Goal: Task Accomplishment & Management: Complete application form

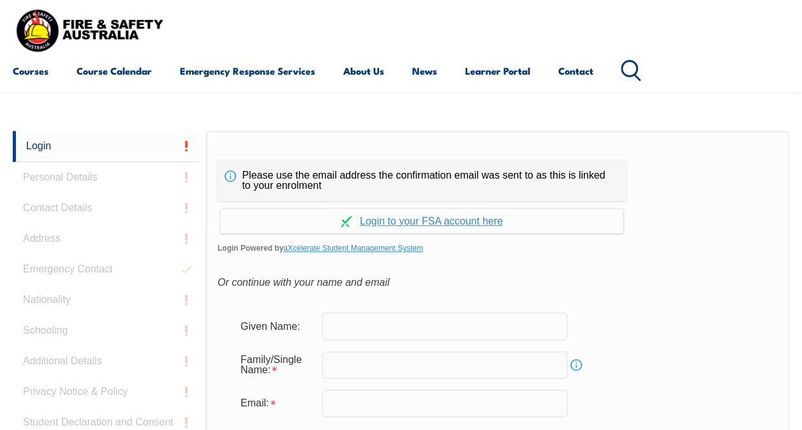
scroll to position [238, 0]
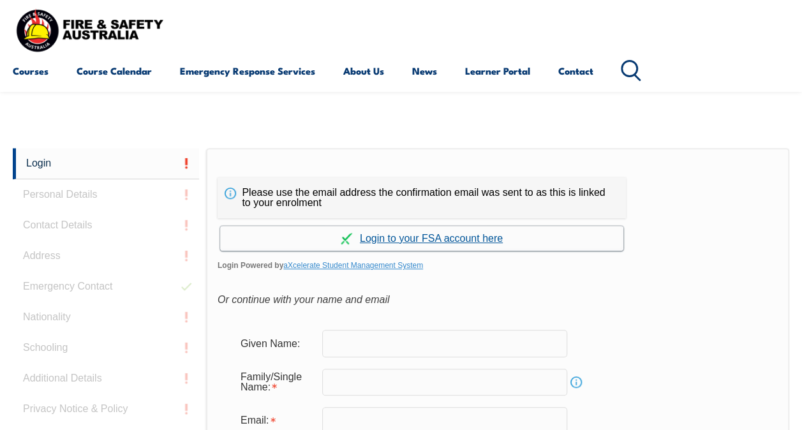
click at [403, 235] on link "Continue with aXcelerate" at bounding box center [421, 238] width 403 height 25
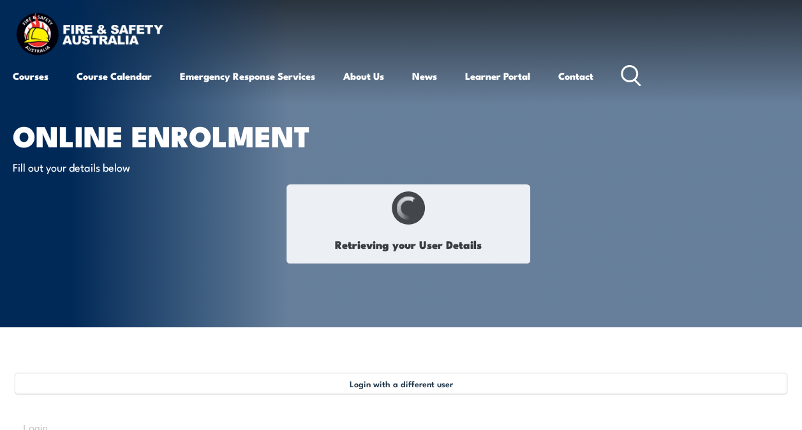
type input "[PERSON_NAME]"
type input "April 16, 1963"
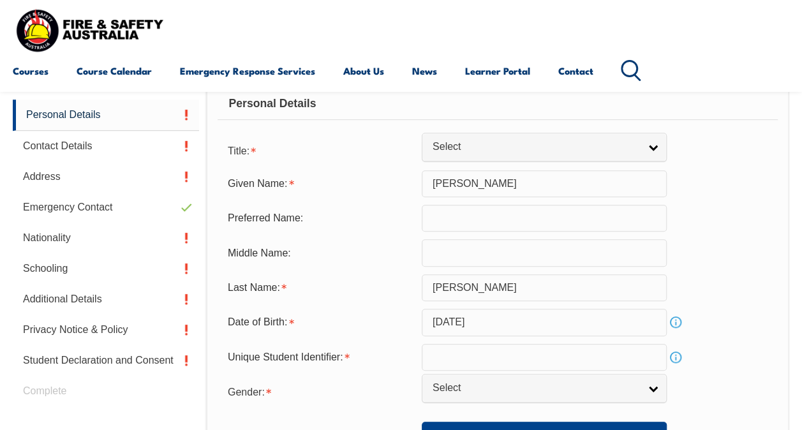
scroll to position [319, 0]
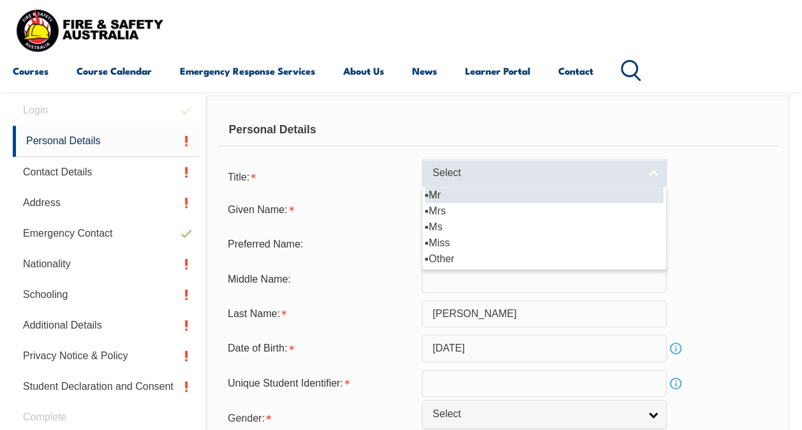
drag, startPoint x: 656, startPoint y: 169, endPoint x: 649, endPoint y: 175, distance: 9.5
click at [656, 170] on link "Select" at bounding box center [544, 173] width 245 height 29
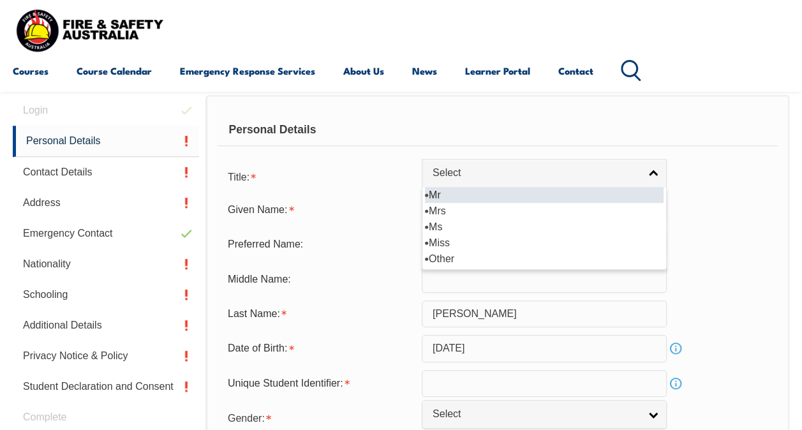
click at [440, 194] on li "Mr" at bounding box center [544, 195] width 239 height 16
select select "Mr"
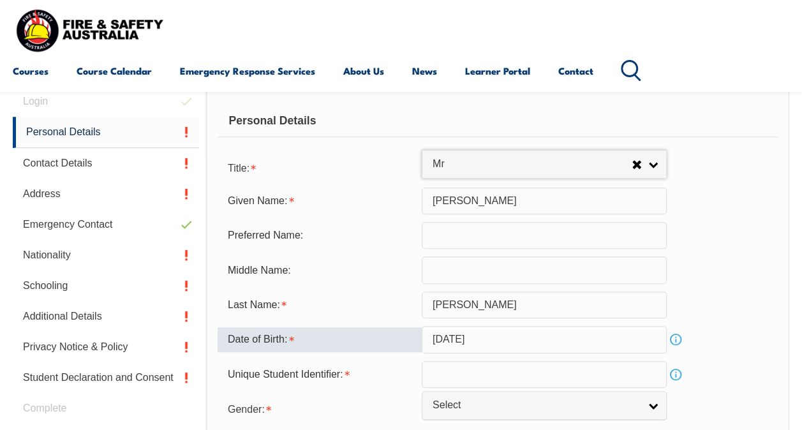
scroll to position [383, 0]
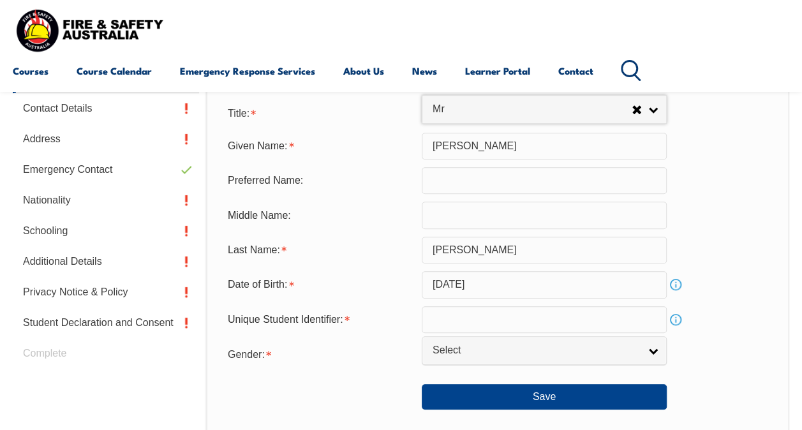
click at [460, 311] on input "text" at bounding box center [544, 319] width 245 height 27
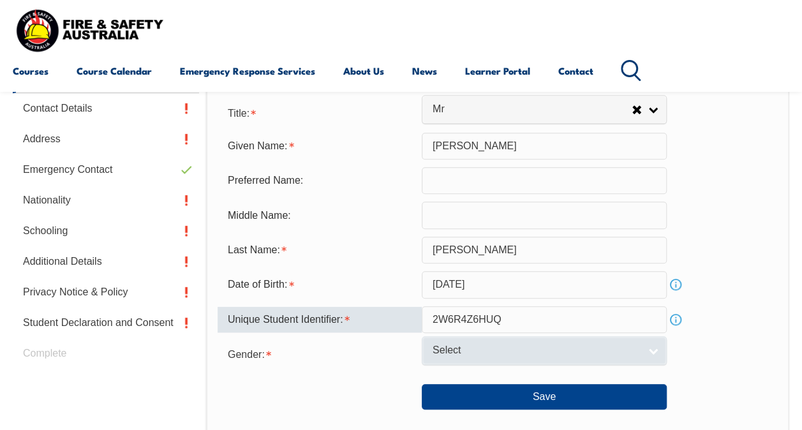
type input "2W6R4Z6HUQ"
click at [656, 349] on link "Select" at bounding box center [544, 350] width 245 height 29
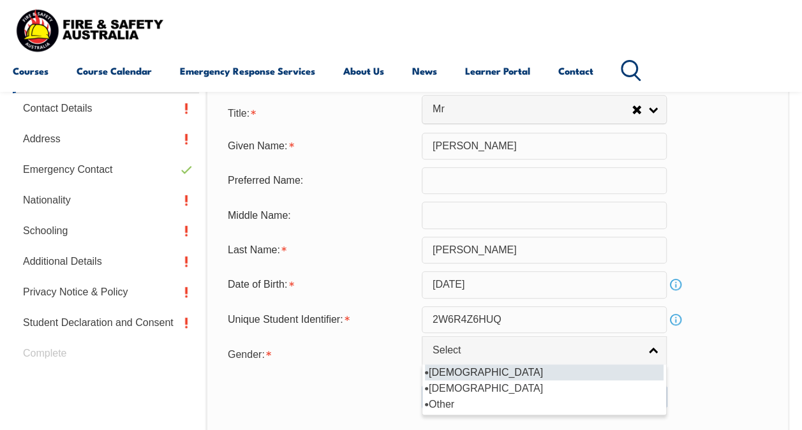
click at [453, 373] on li "[DEMOGRAPHIC_DATA]" at bounding box center [544, 372] width 239 height 16
select select "M"
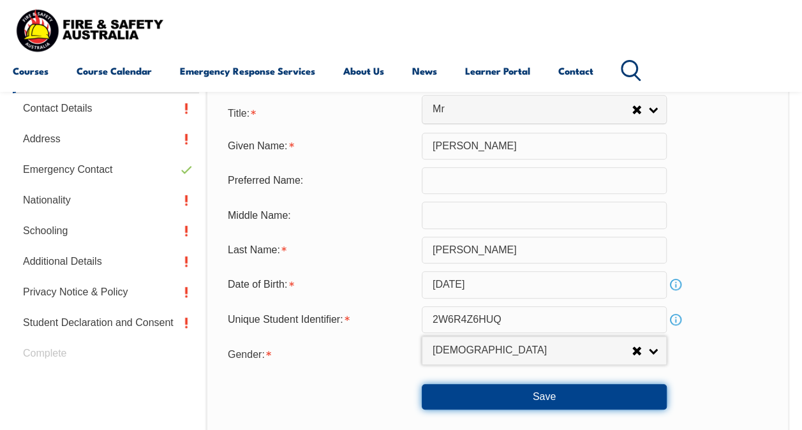
click at [548, 394] on button "Save" at bounding box center [544, 397] width 245 height 26
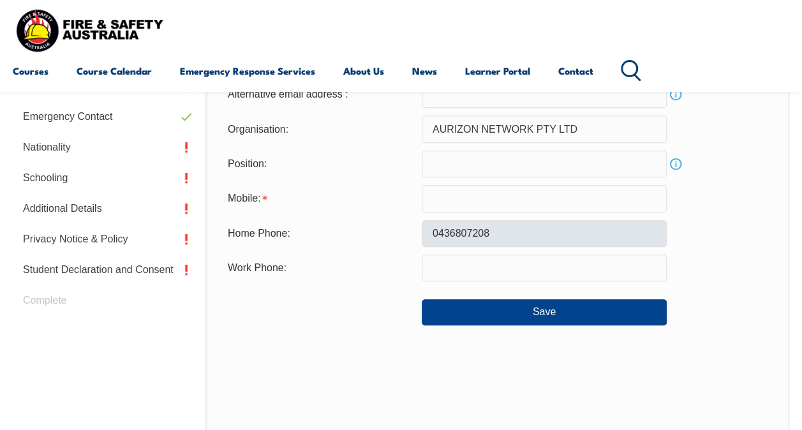
scroll to position [437, 0]
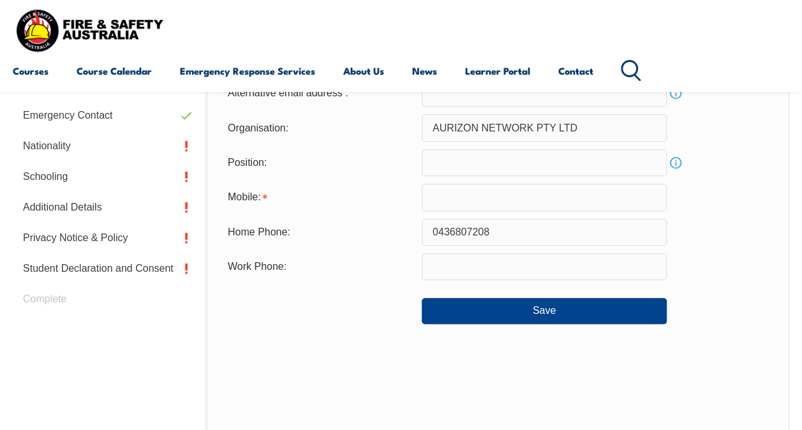
click at [446, 198] on input "text" at bounding box center [544, 197] width 245 height 27
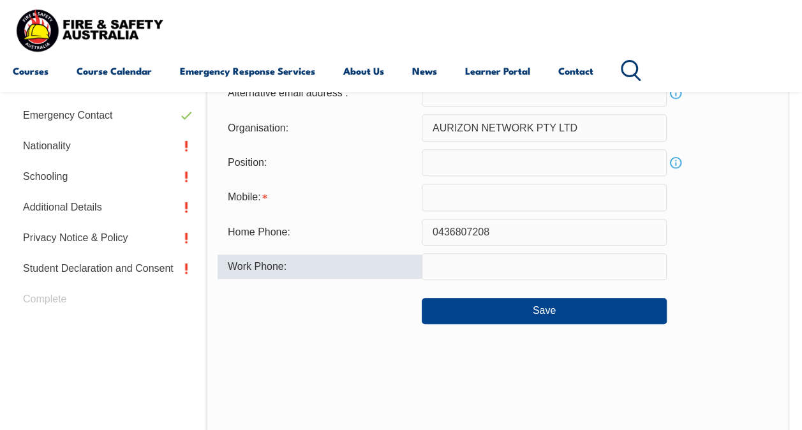
click at [401, 266] on div "Work Phone:" at bounding box center [320, 267] width 204 height 24
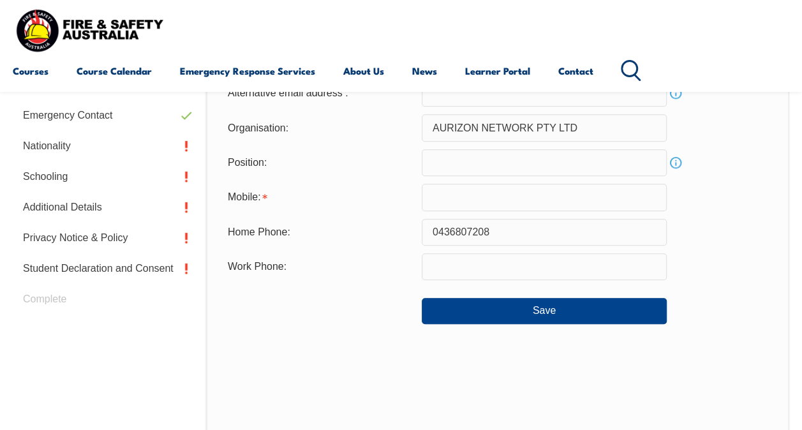
drag, startPoint x: 439, startPoint y: 199, endPoint x: 463, endPoint y: 206, distance: 25.1
click at [439, 199] on input "text" at bounding box center [544, 197] width 245 height 27
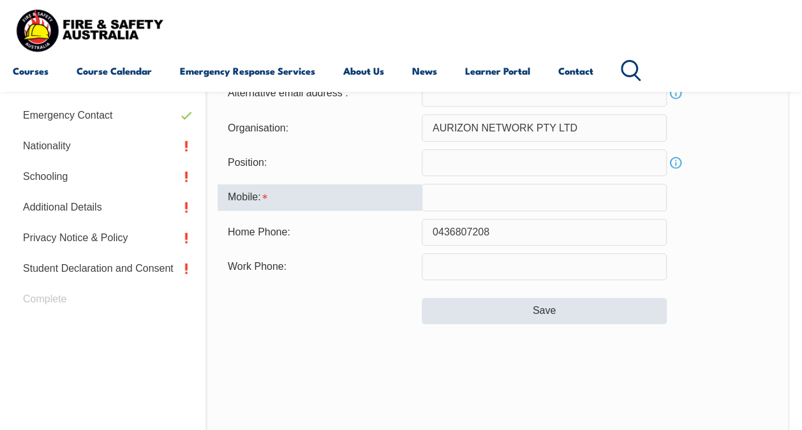
type input "0418745524"
type input "Paul.Hooper@aurizon.com.au"
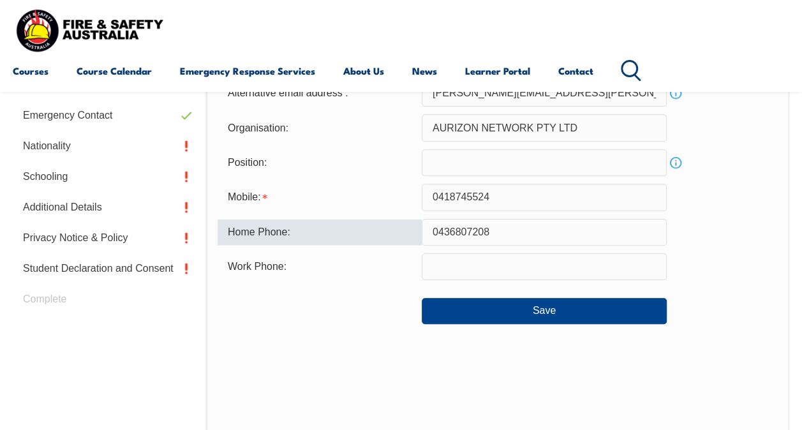
drag, startPoint x: 490, startPoint y: 230, endPoint x: 431, endPoint y: 236, distance: 59.1
click at [431, 236] on input "0436807208" at bounding box center [544, 232] width 245 height 27
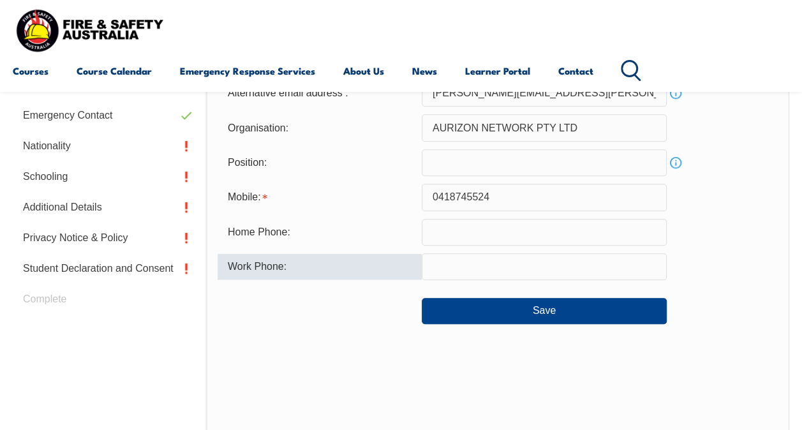
paste input "0436807208"
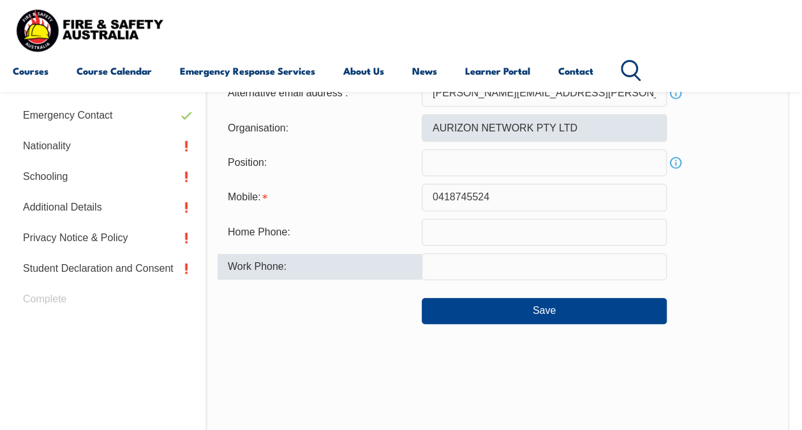
type input "0436807208"
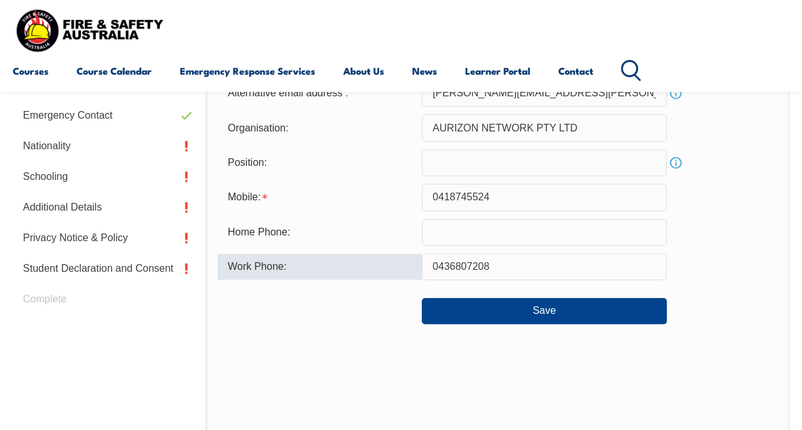
click at [498, 139] on input "AURIZON NETWORK PTY LTD" at bounding box center [544, 127] width 245 height 27
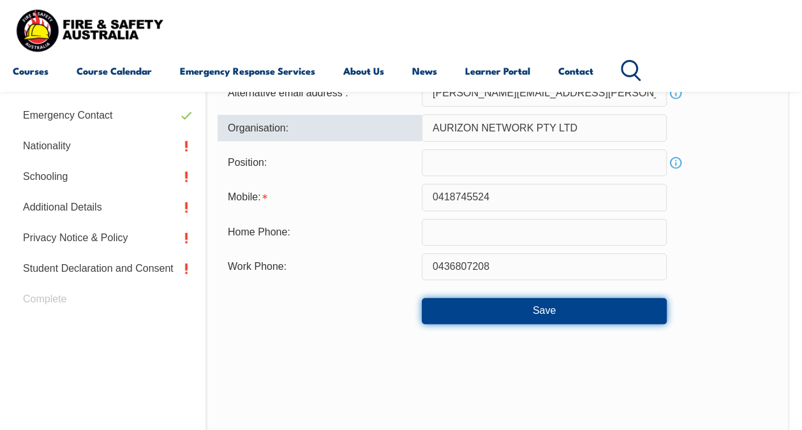
click at [548, 310] on button "Save" at bounding box center [544, 311] width 245 height 26
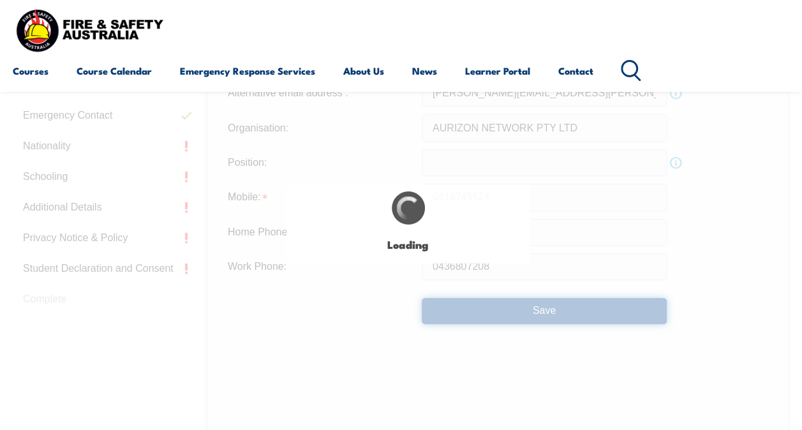
type input "0436807208"
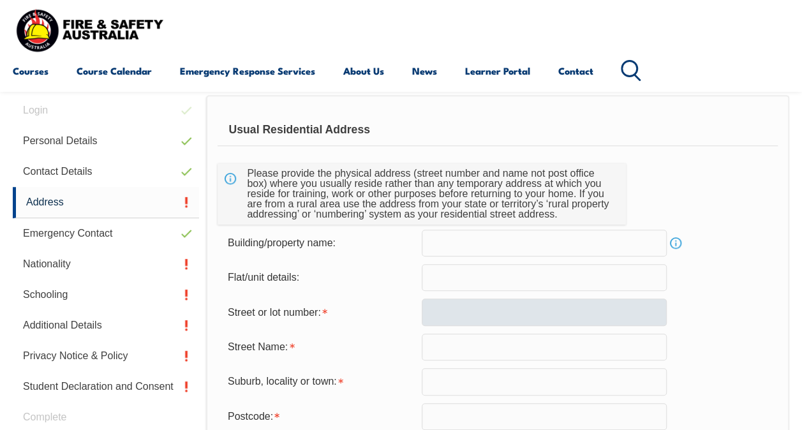
scroll to position [309, 0]
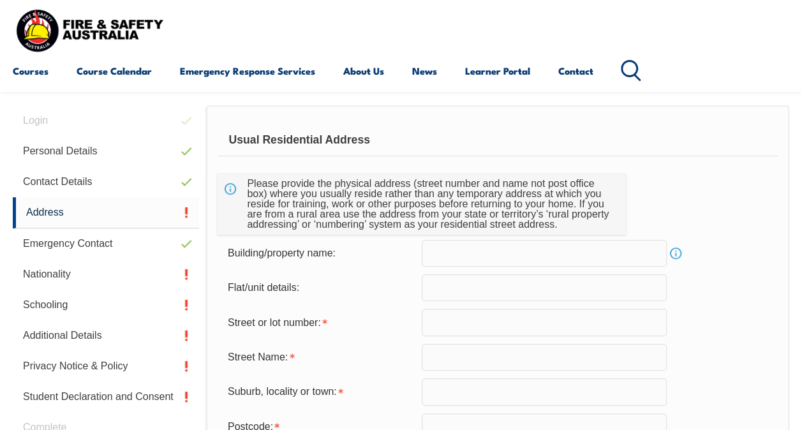
click at [479, 326] on input "text" at bounding box center [544, 322] width 245 height 27
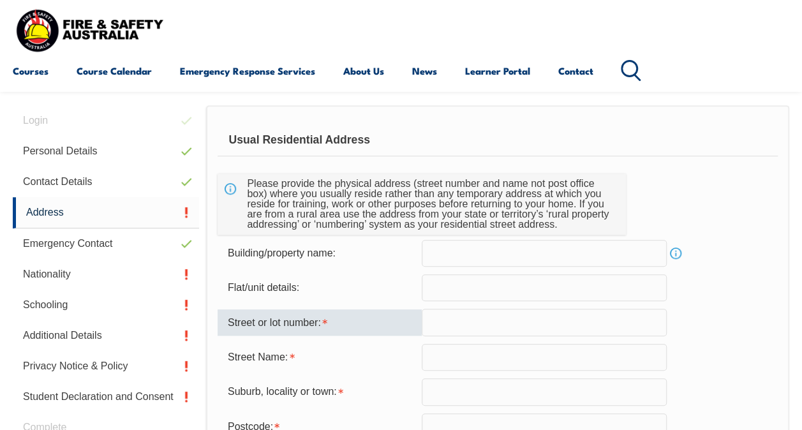
type input "5"
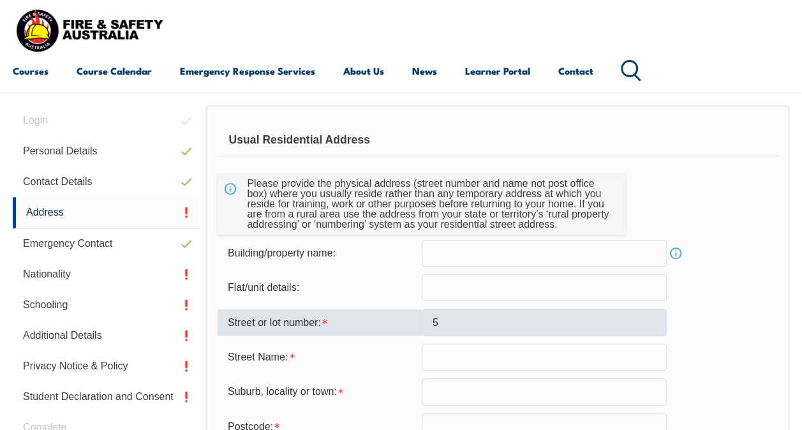
type input "Hicks St."
type input "Norman Gardens"
type input "4701"
select select "QLD"
select select "1101"
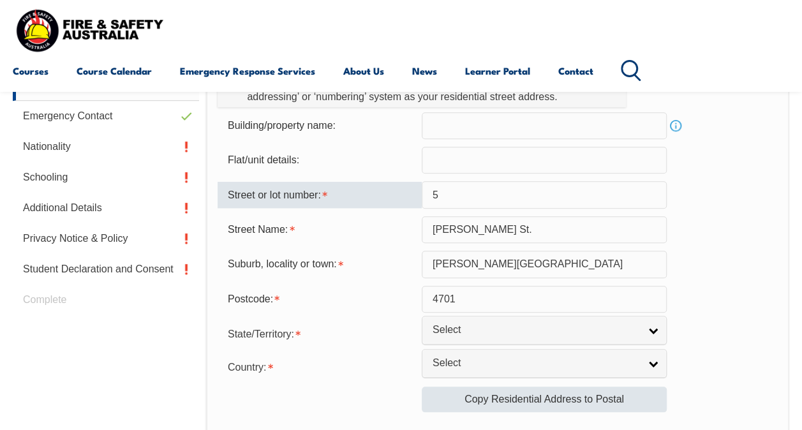
scroll to position [500, 0]
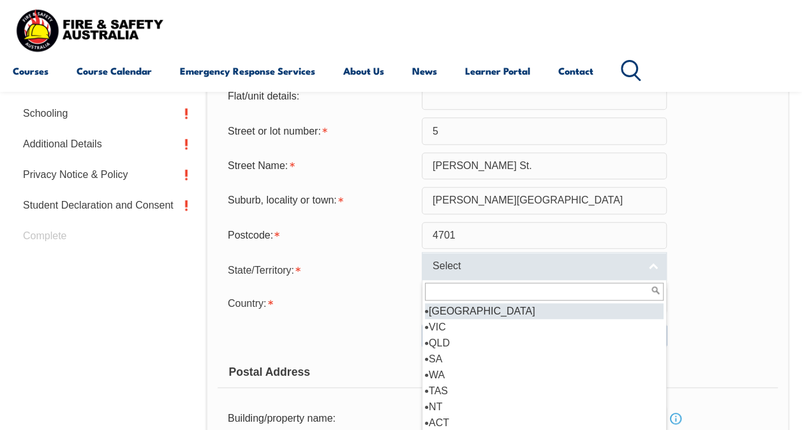
click at [656, 266] on link "Select" at bounding box center [544, 266] width 245 height 29
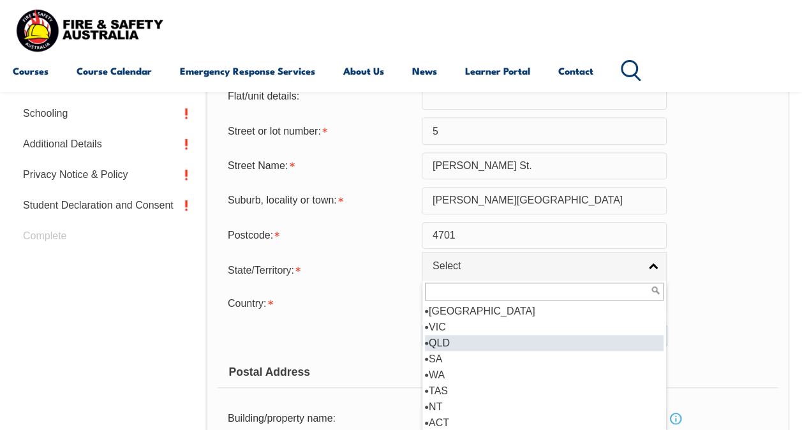
click at [452, 340] on li "QLD" at bounding box center [544, 343] width 239 height 16
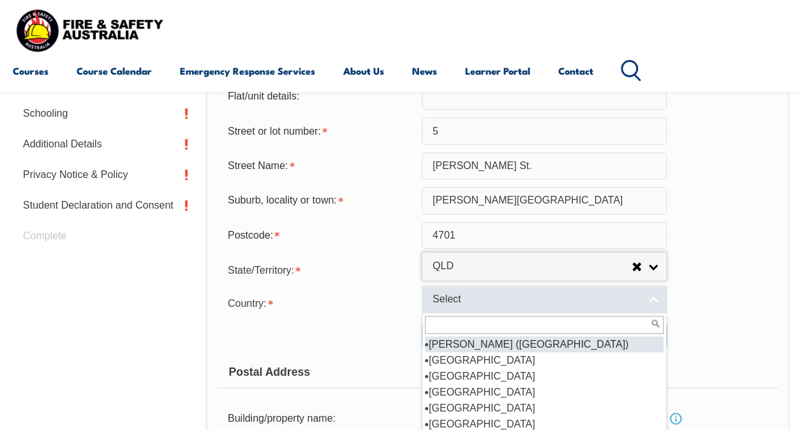
click at [657, 295] on link "Select" at bounding box center [544, 299] width 245 height 29
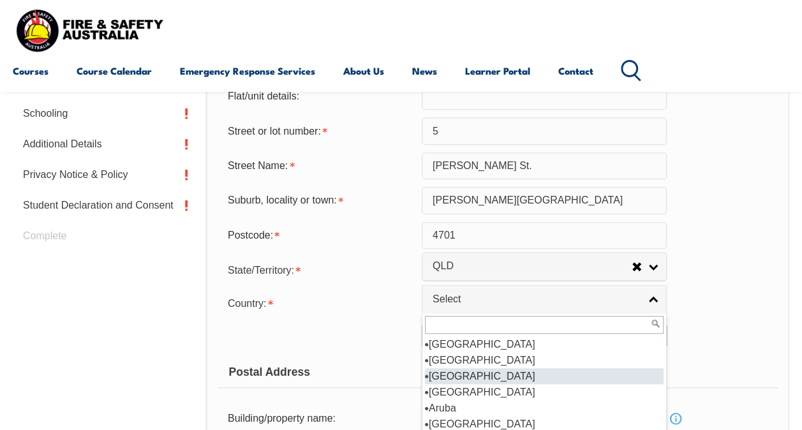
scroll to position [191, 0]
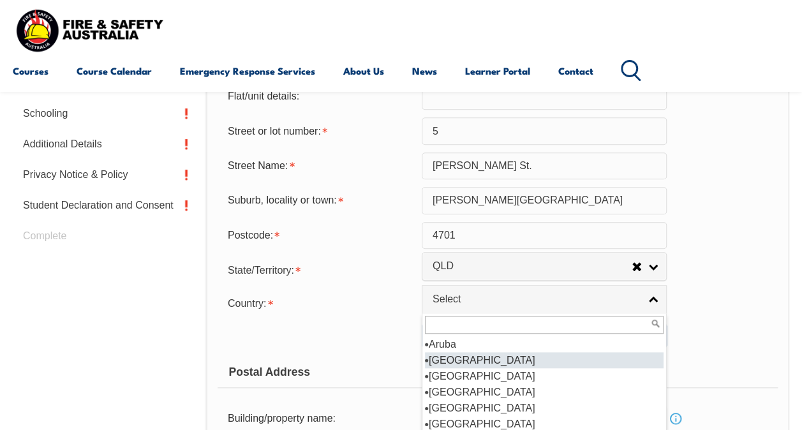
click at [451, 356] on li "[GEOGRAPHIC_DATA]" at bounding box center [544, 360] width 239 height 16
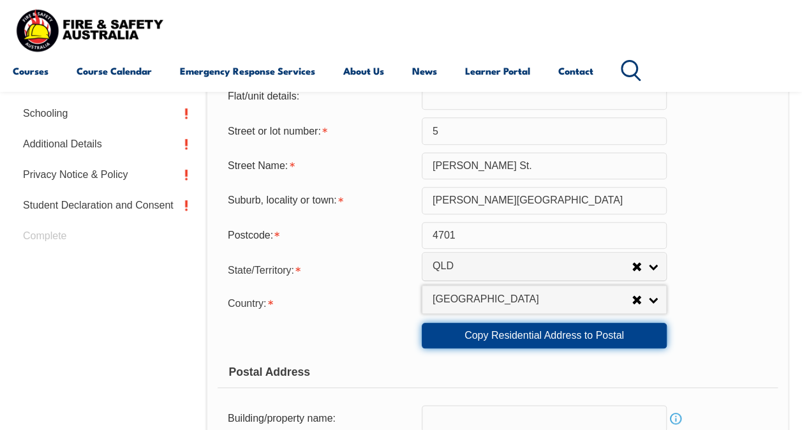
click at [544, 336] on link "Copy Residential Address to Postal" at bounding box center [544, 336] width 245 height 26
type input "5"
type input "Hicks St."
type input "Norman Gardens"
select select "QLD"
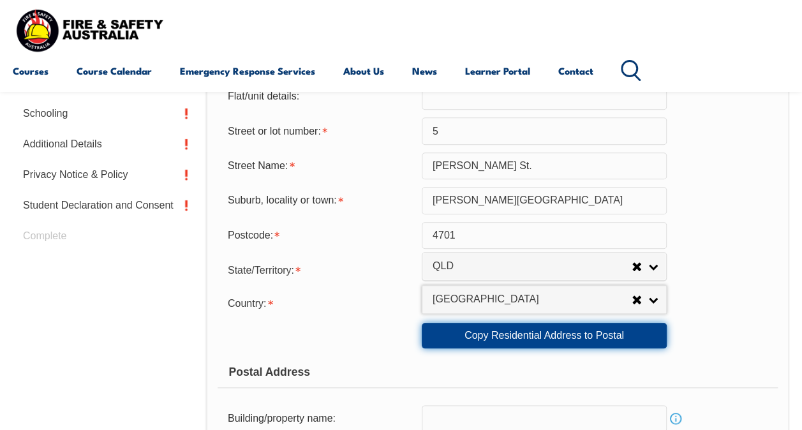
type input "4701"
select select "1101"
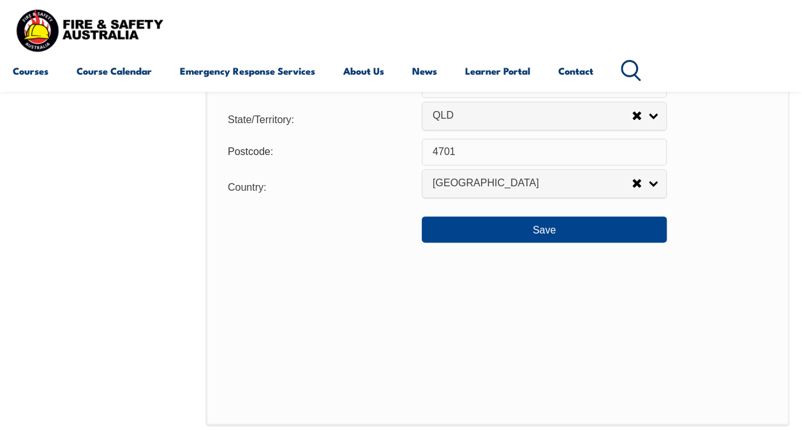
scroll to position [1011, 0]
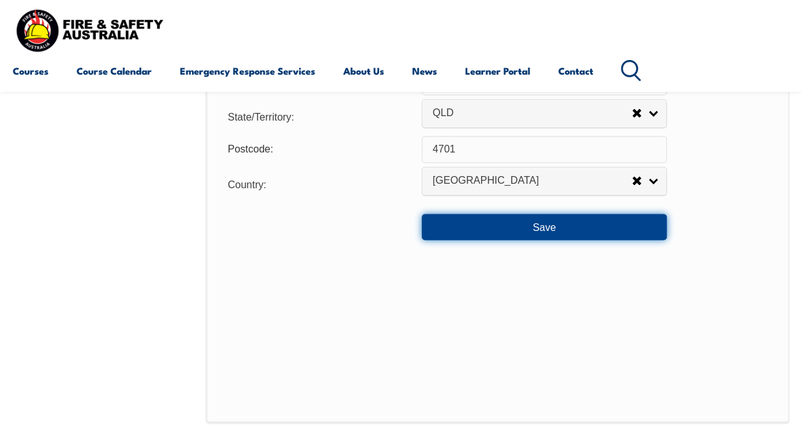
click at [548, 225] on button "Save" at bounding box center [544, 227] width 245 height 26
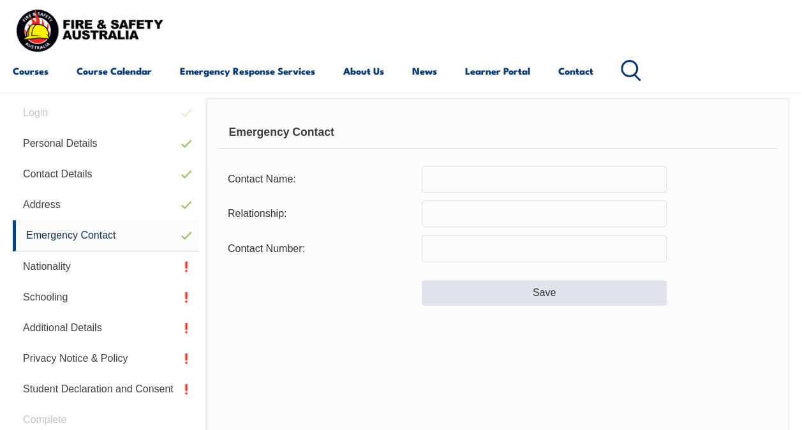
scroll to position [310, 0]
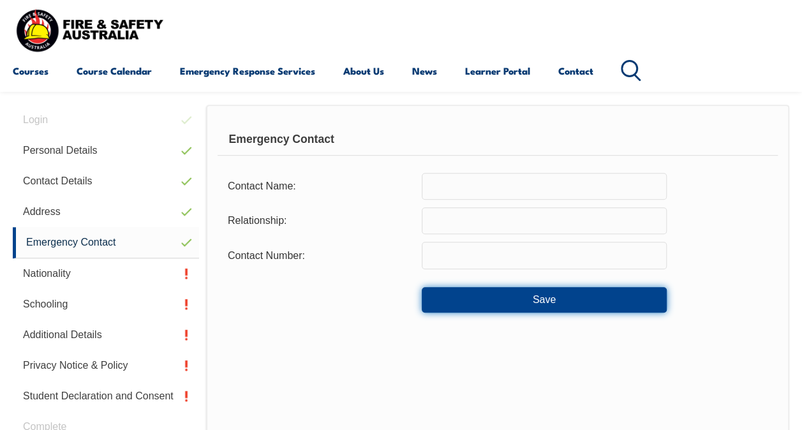
click at [555, 297] on button "Save" at bounding box center [544, 300] width 245 height 26
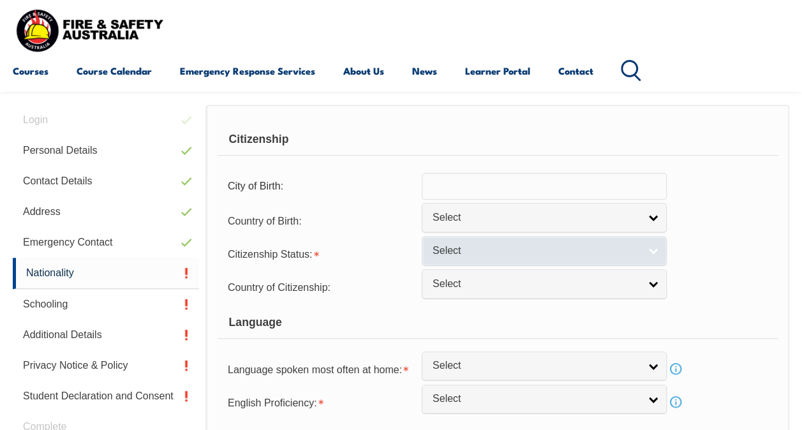
click at [652, 247] on link "Select" at bounding box center [544, 250] width 245 height 29
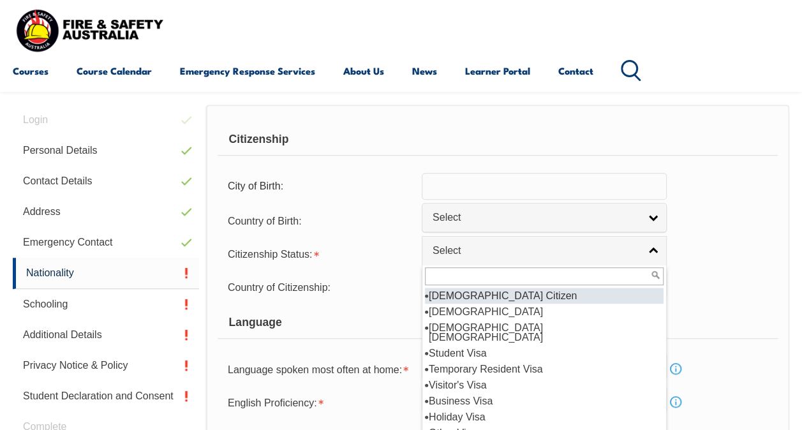
drag, startPoint x: 501, startPoint y: 290, endPoint x: 508, endPoint y: 290, distance: 7.1
click at [502, 290] on li "[DEMOGRAPHIC_DATA] Citizen" at bounding box center [544, 296] width 239 height 16
select select "1"
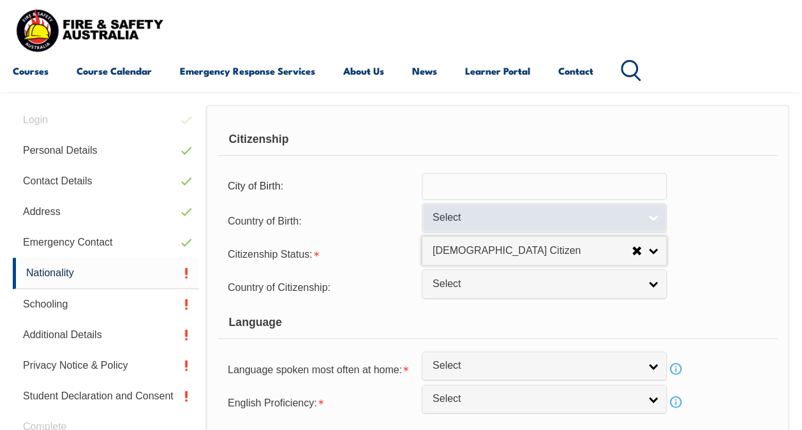
click at [659, 210] on link "Select" at bounding box center [544, 217] width 245 height 29
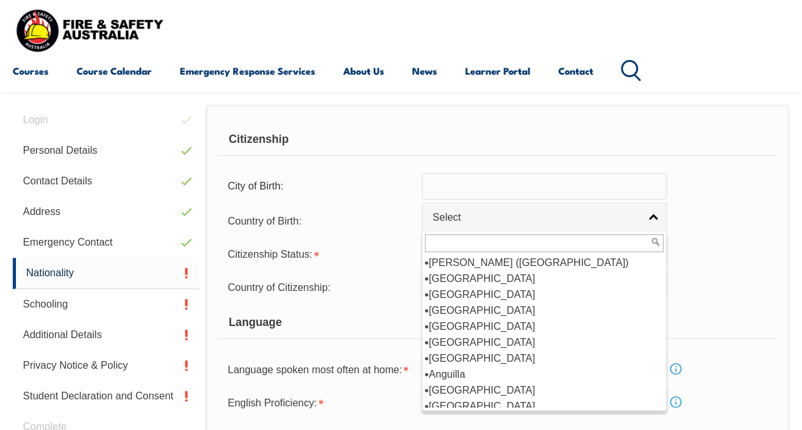
scroll to position [191, 0]
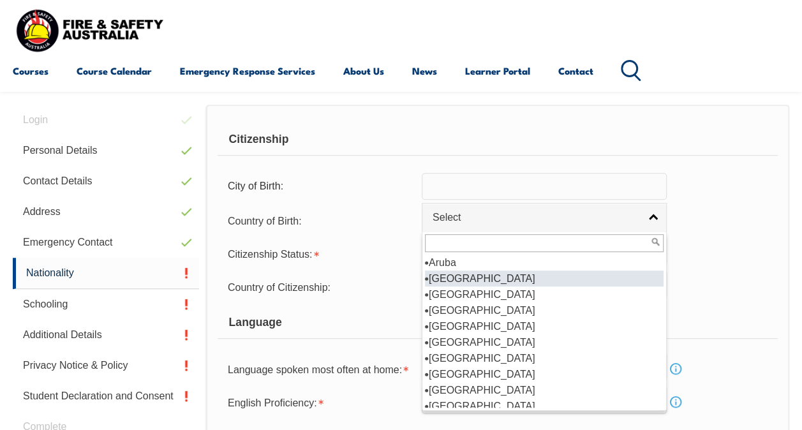
click at [447, 276] on li "[GEOGRAPHIC_DATA]" at bounding box center [544, 279] width 239 height 16
select select "1101"
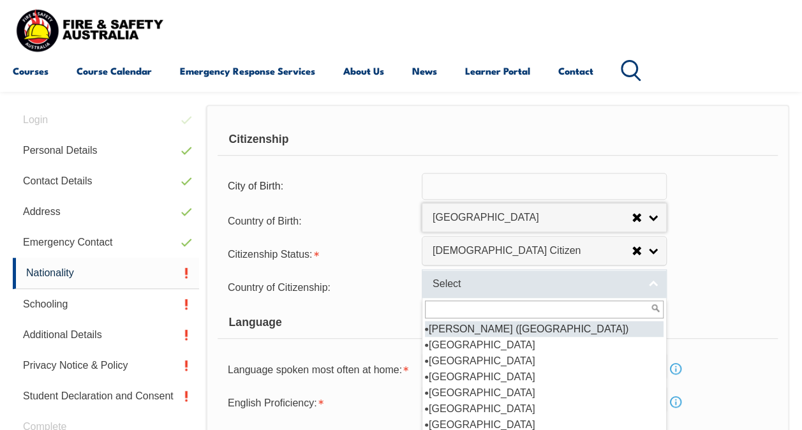
click at [657, 285] on link "Select" at bounding box center [544, 283] width 245 height 29
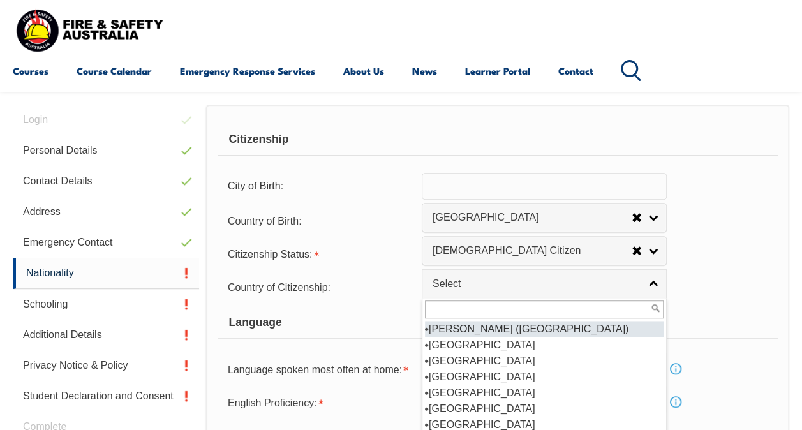
click at [378, 311] on div "Language" at bounding box center [498, 323] width 560 height 32
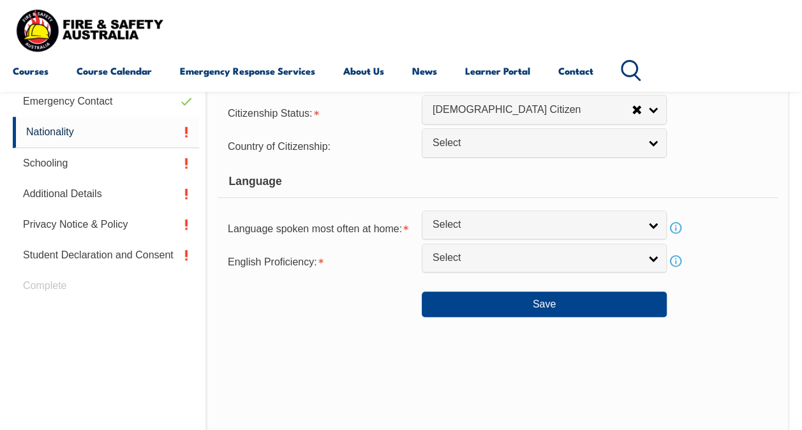
scroll to position [501, 0]
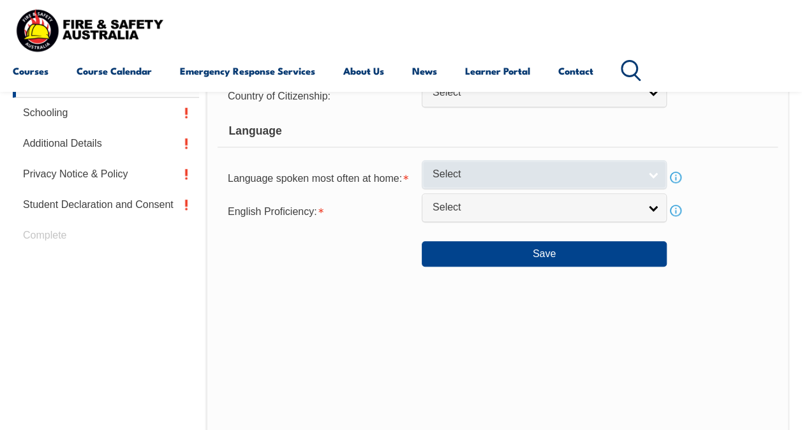
click at [652, 169] on link "Select" at bounding box center [544, 174] width 245 height 29
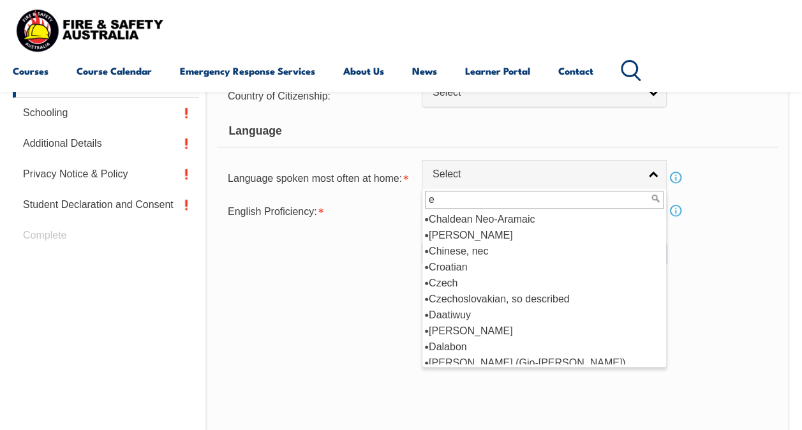
scroll to position [0, 0]
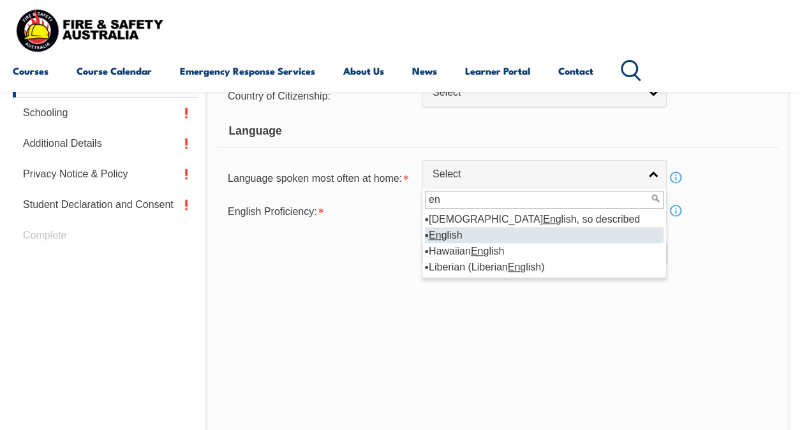
type input "en"
click at [449, 232] on li "En glish" at bounding box center [544, 235] width 239 height 16
select select "1201"
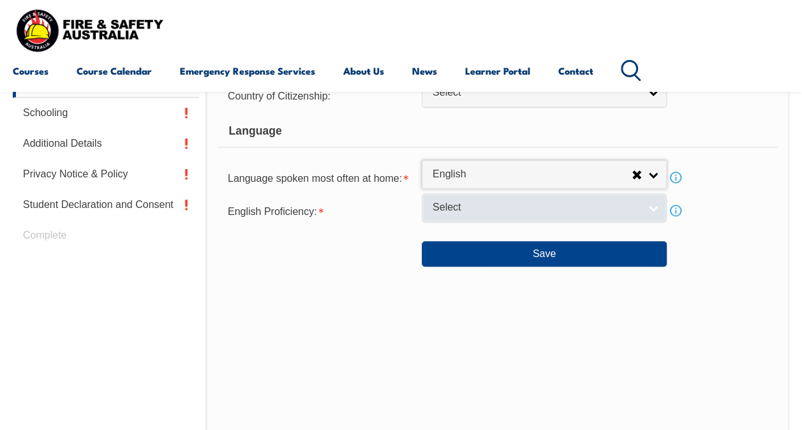
click at [654, 200] on link "Select" at bounding box center [544, 207] width 245 height 29
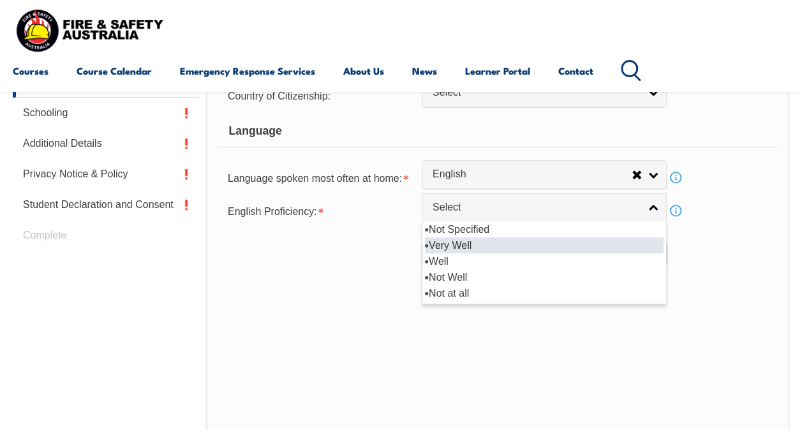
click at [458, 240] on li "Very Well" at bounding box center [544, 245] width 239 height 16
select select "1"
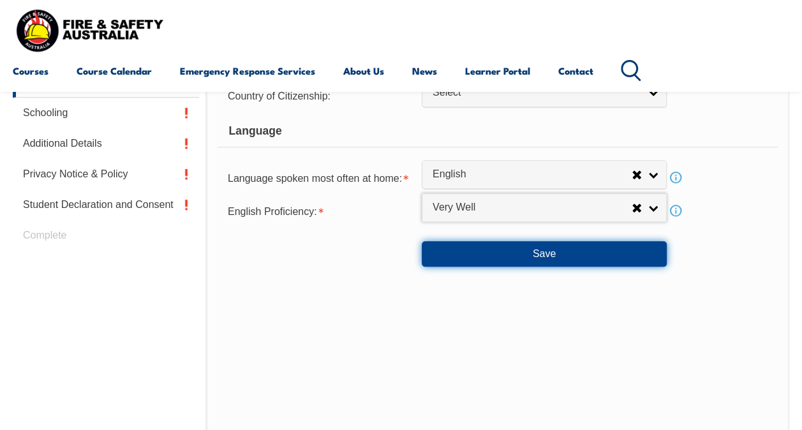
click at [546, 253] on button "Save" at bounding box center [544, 254] width 245 height 26
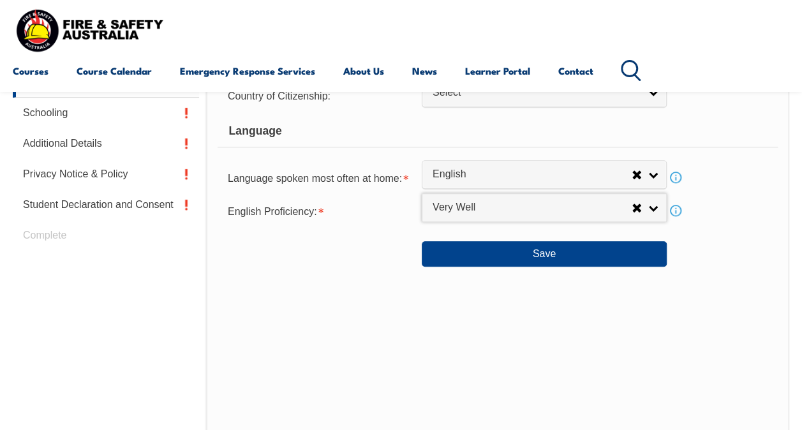
click at [546, 253] on div "Login with a different user Login Personal Details Contact Details Address Emer…" at bounding box center [401, 211] width 777 height 679
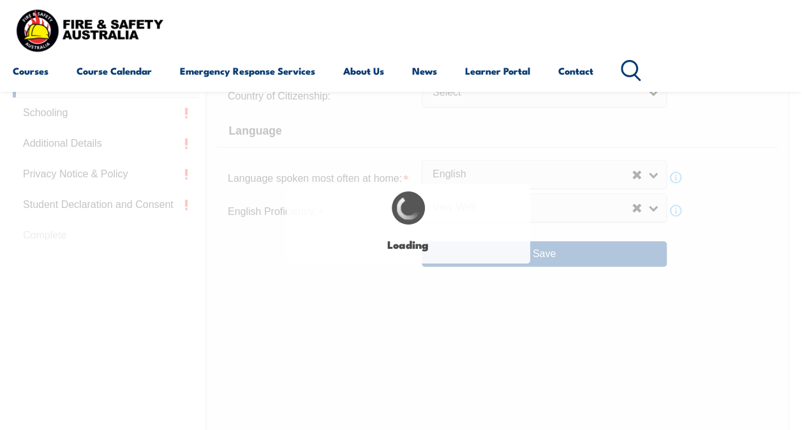
select select "false"
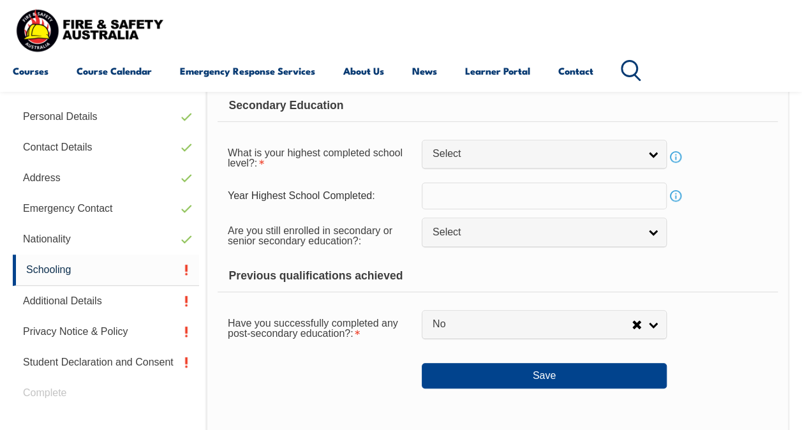
scroll to position [309, 0]
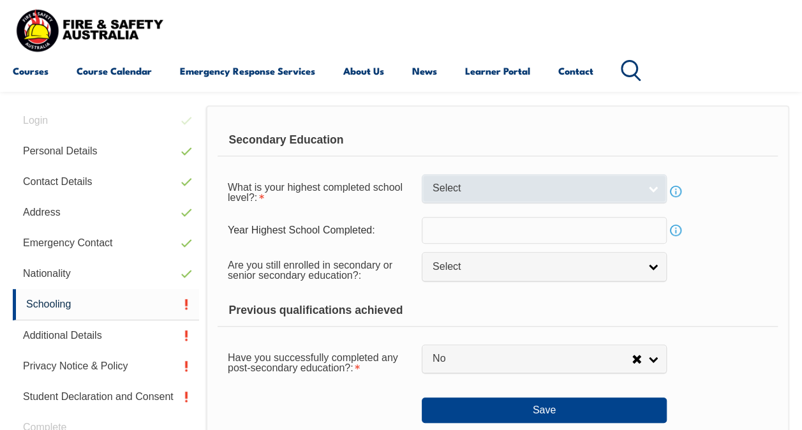
click at [657, 188] on link "Select" at bounding box center [544, 188] width 245 height 29
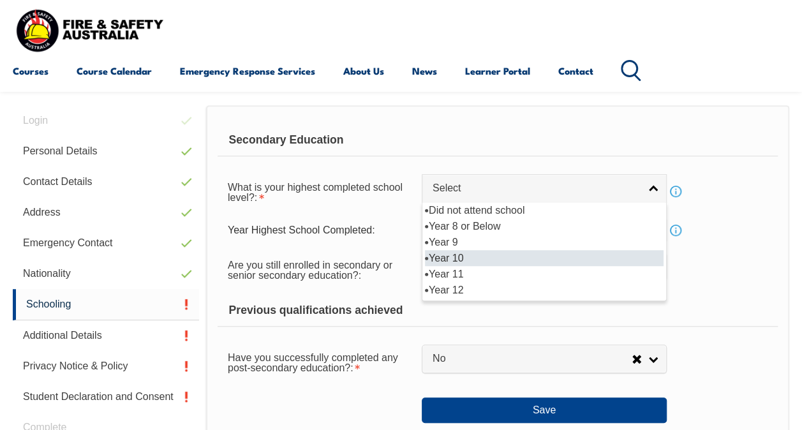
click at [453, 255] on li "Year 10" at bounding box center [544, 258] width 239 height 16
select select "10"
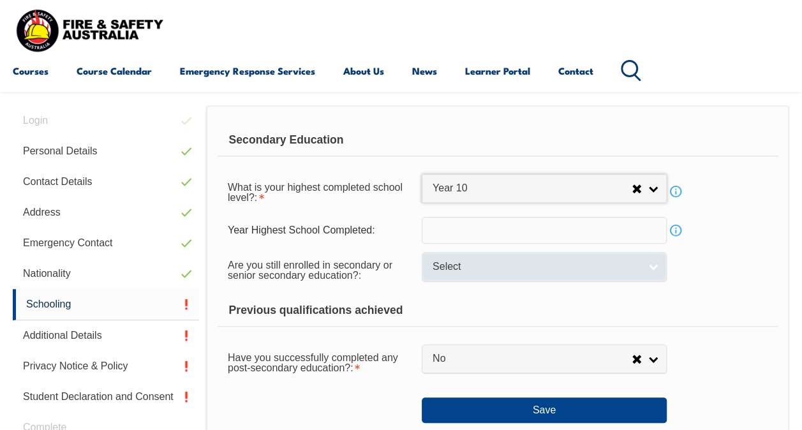
click at [655, 264] on link "Select" at bounding box center [544, 266] width 245 height 29
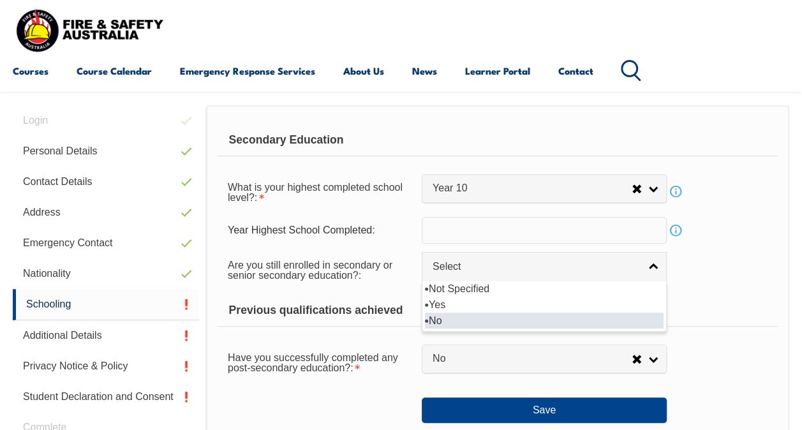
click at [446, 320] on li "No" at bounding box center [544, 321] width 239 height 16
select select "false"
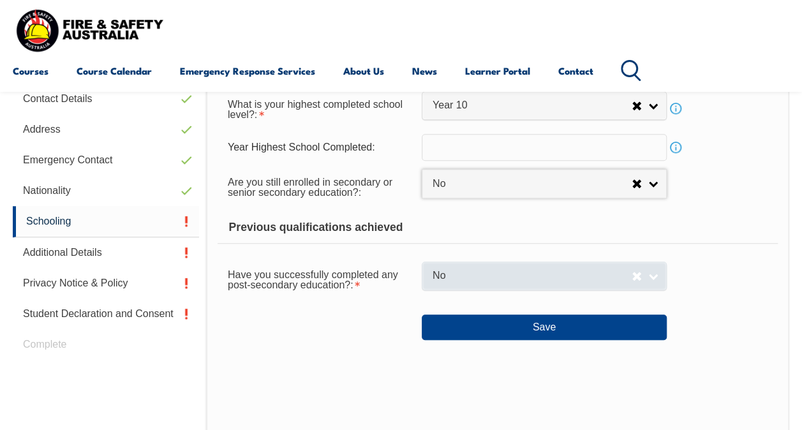
scroll to position [437, 0]
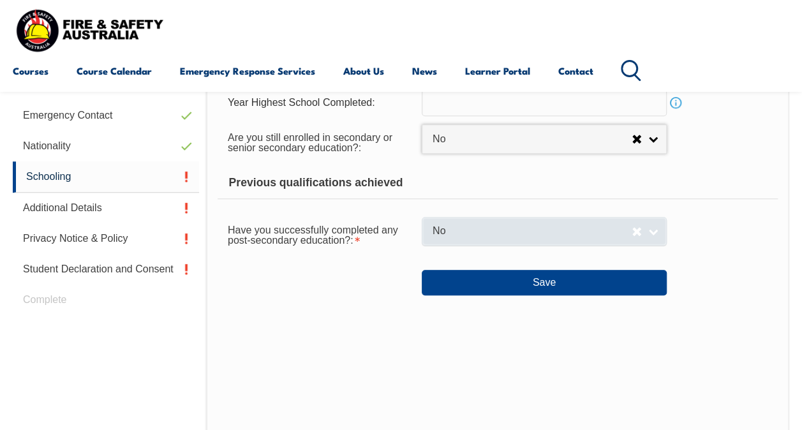
click at [652, 227] on link "No" at bounding box center [544, 231] width 245 height 29
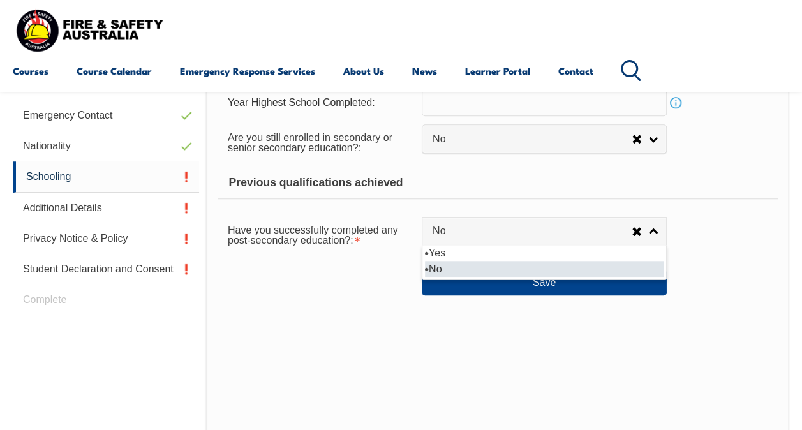
click at [437, 263] on li "No" at bounding box center [544, 269] width 239 height 16
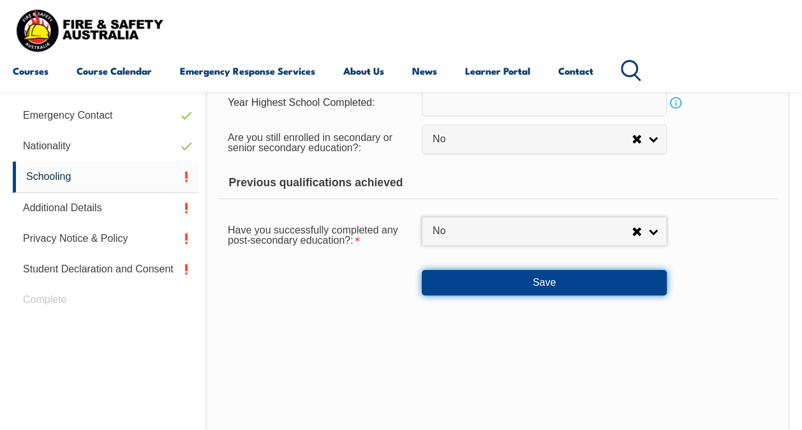
click at [555, 281] on button "Save" at bounding box center [544, 283] width 245 height 26
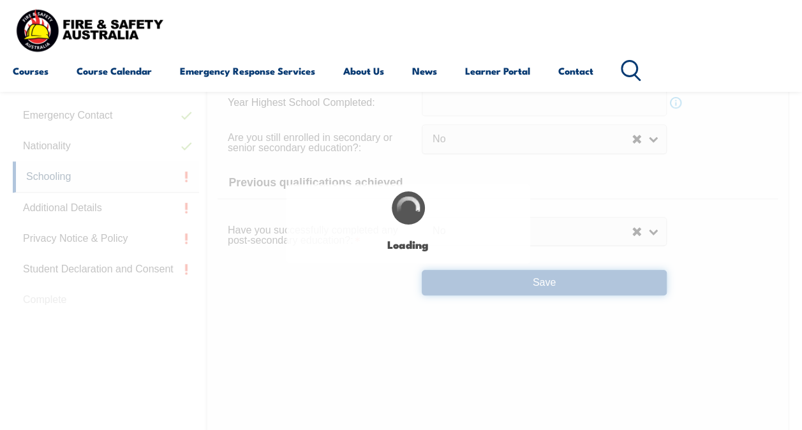
select select
select select "false"
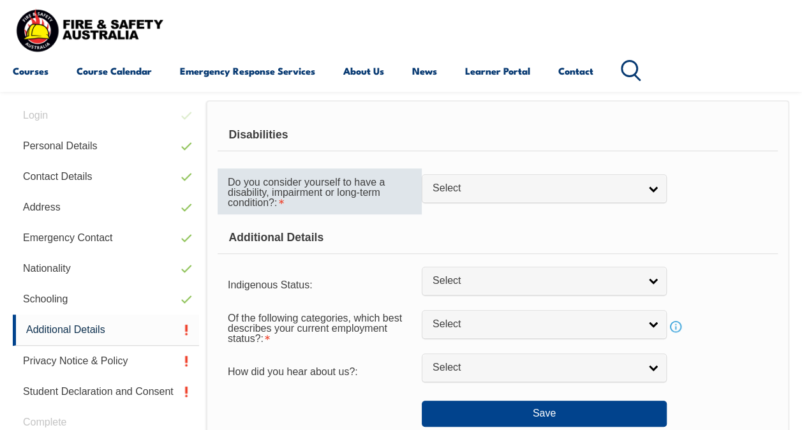
scroll to position [310, 0]
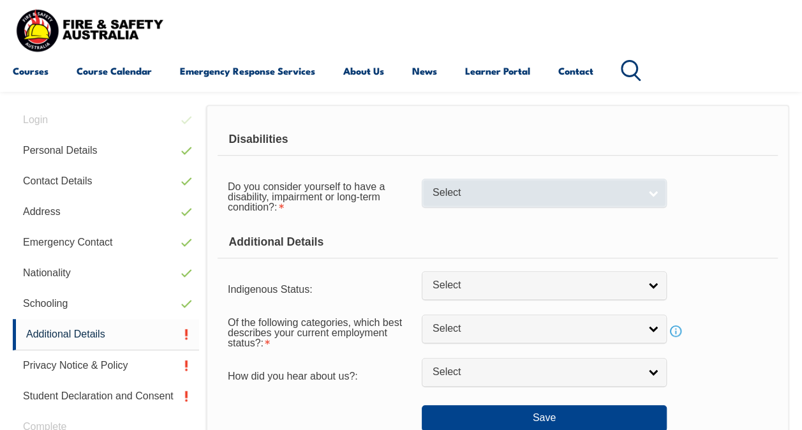
click at [659, 192] on link "Select" at bounding box center [544, 193] width 245 height 29
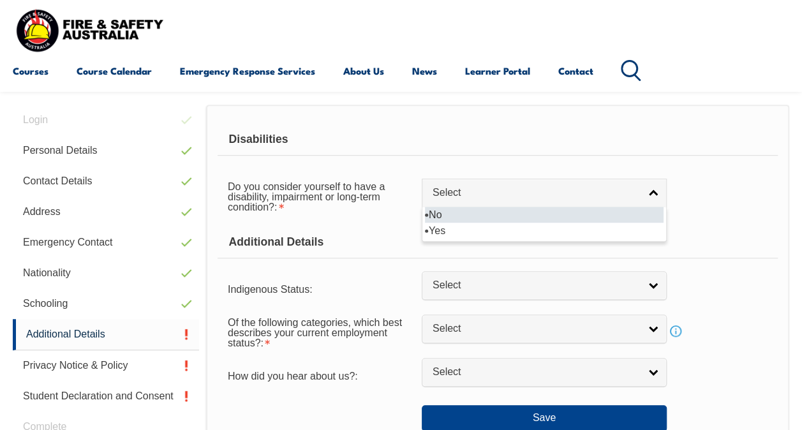
click at [441, 212] on li "No" at bounding box center [544, 215] width 239 height 16
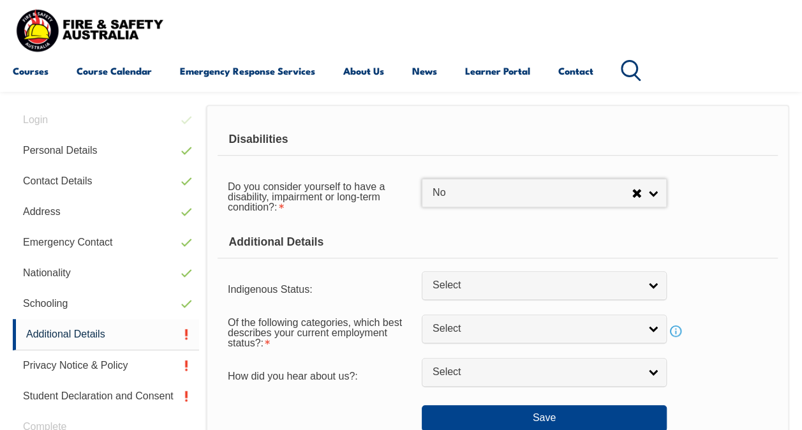
select select "false"
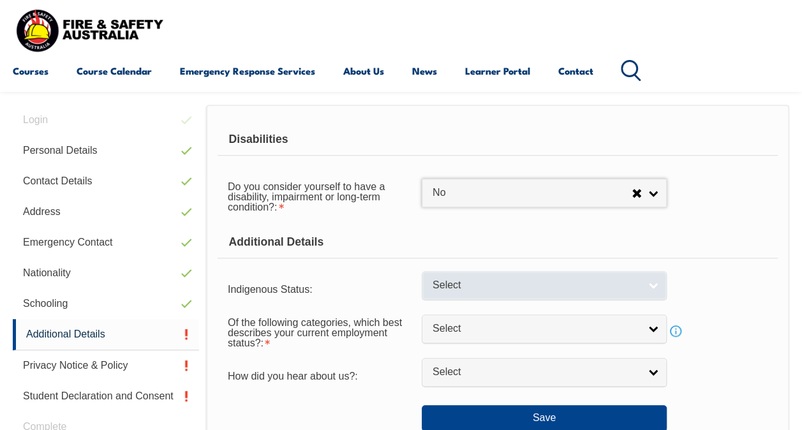
click at [654, 285] on link "Select" at bounding box center [544, 285] width 245 height 29
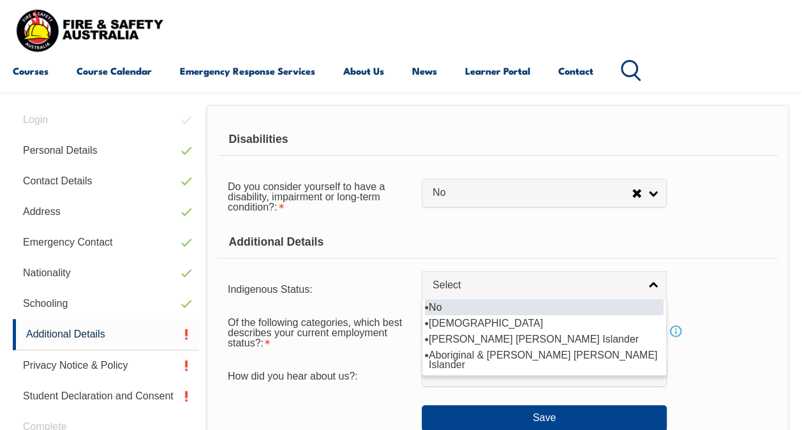
click at [438, 304] on li "No" at bounding box center [544, 307] width 239 height 16
select select "4"
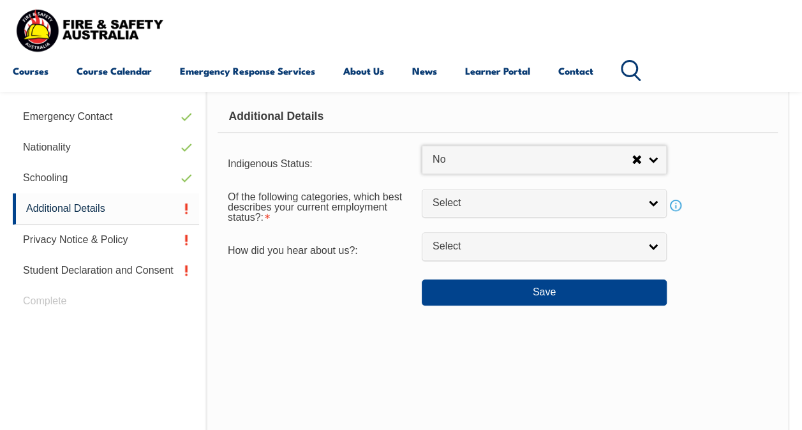
scroll to position [437, 0]
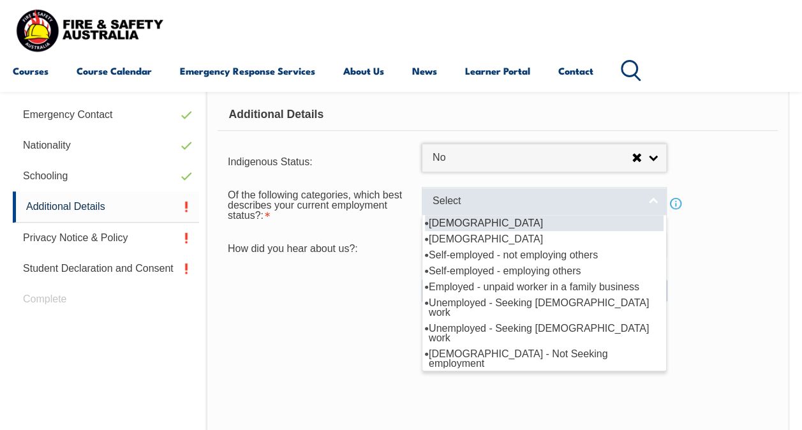
click at [657, 199] on link "Select" at bounding box center [544, 201] width 245 height 29
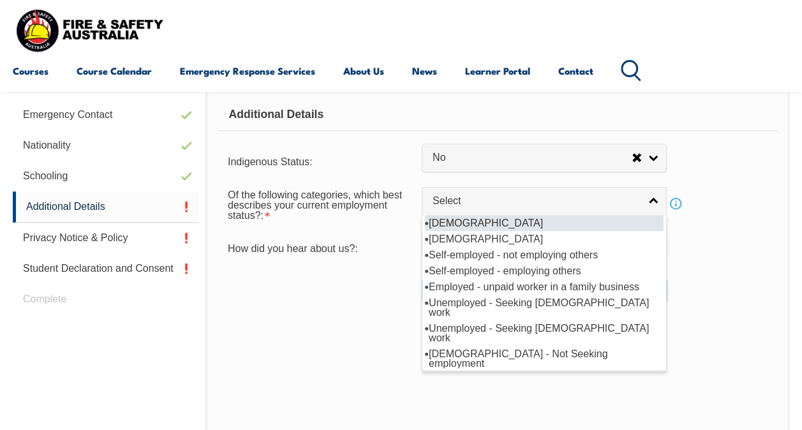
click at [499, 217] on li "[DEMOGRAPHIC_DATA]" at bounding box center [544, 223] width 239 height 16
select select "1"
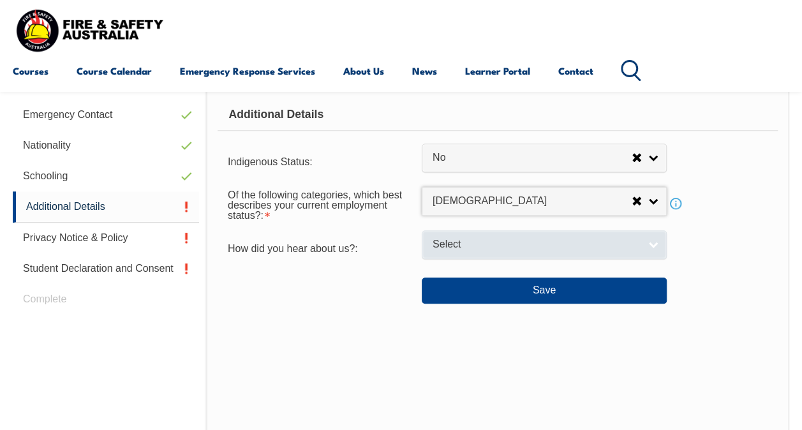
click at [657, 243] on link "Select" at bounding box center [544, 244] width 245 height 29
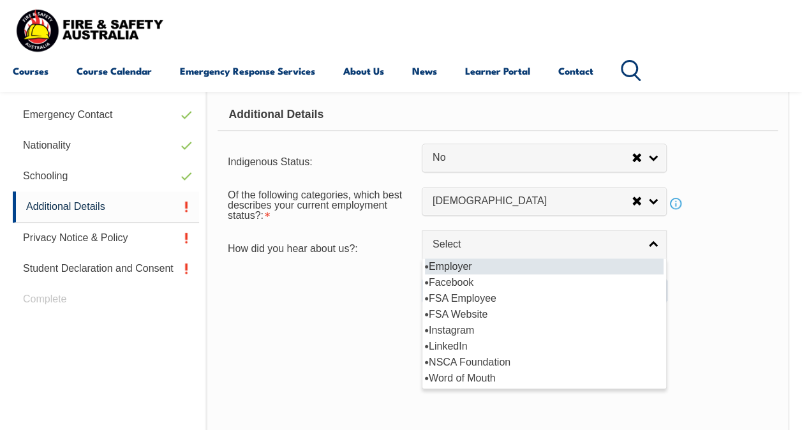
click at [466, 262] on li "Employer" at bounding box center [544, 267] width 239 height 16
select select "8019"
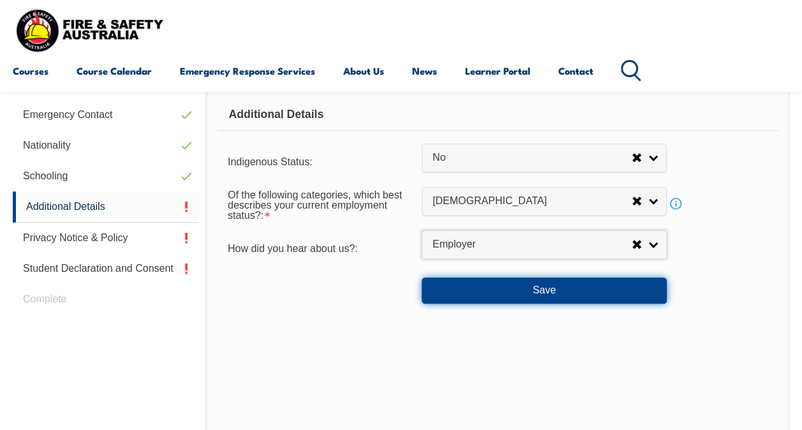
click at [546, 290] on button "Save" at bounding box center [544, 291] width 245 height 26
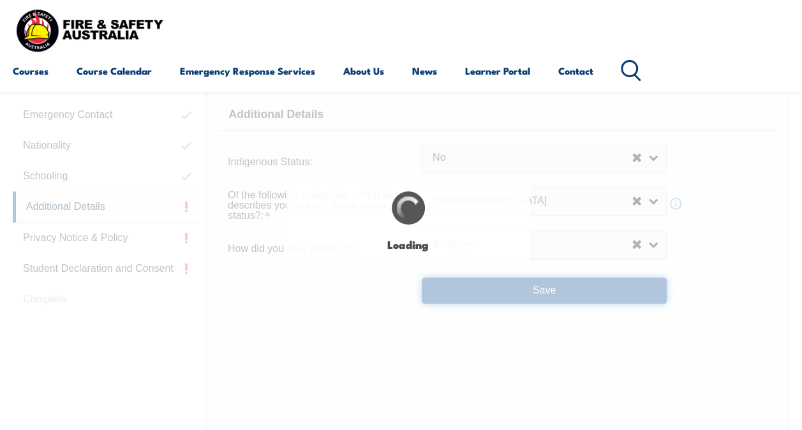
select select "false"
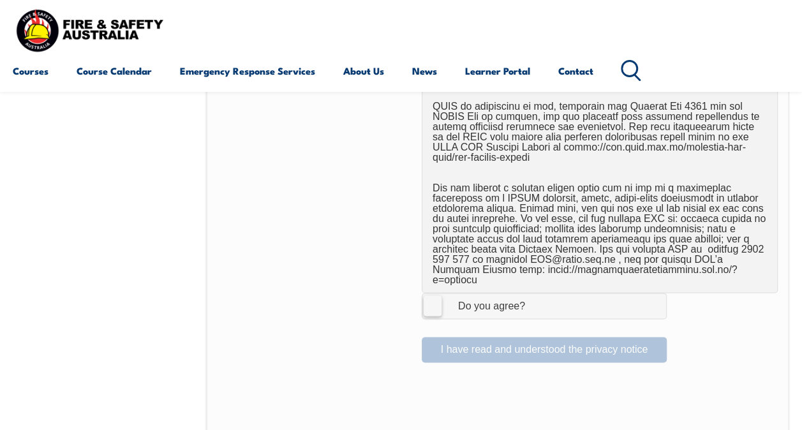
scroll to position [820, 0]
click at [434, 293] on label "I Agree Do you agree?" at bounding box center [544, 306] width 245 height 26
click at [536, 294] on input "I Agree Do you agree?" at bounding box center [547, 306] width 22 height 24
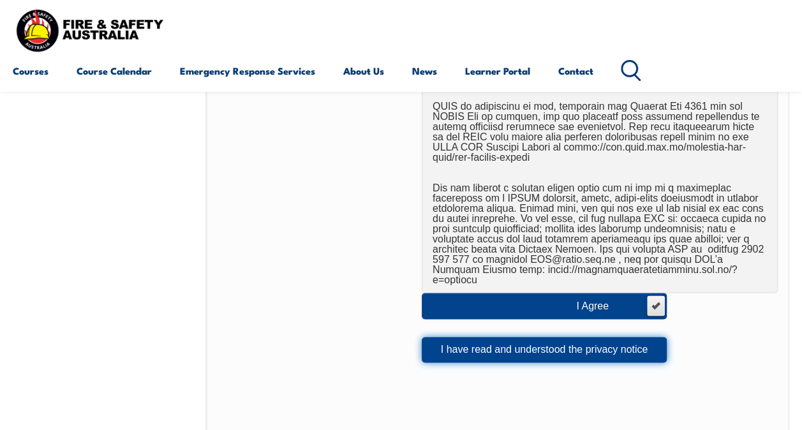
click at [516, 337] on button "I have read and understood the privacy notice" at bounding box center [544, 350] width 245 height 26
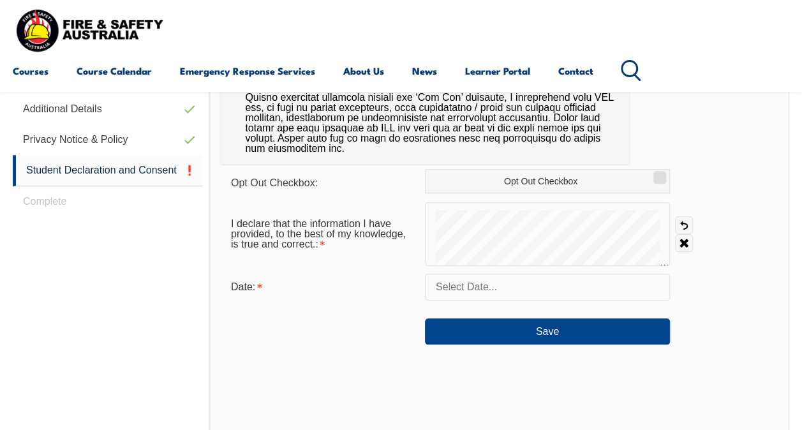
scroll to position [564, 0]
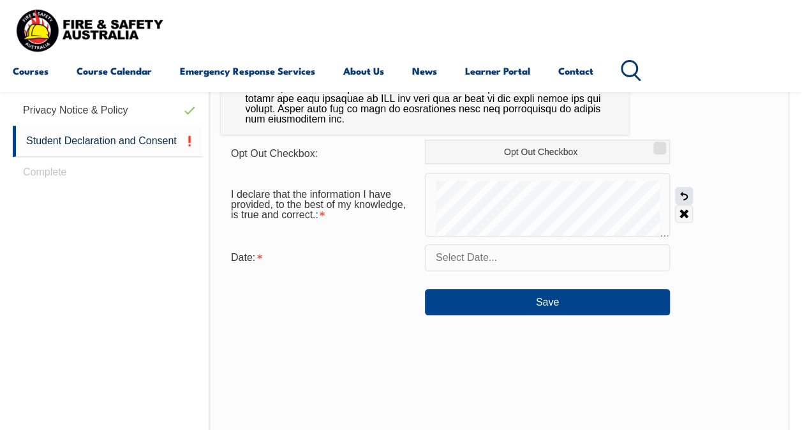
click at [684, 194] on link "Undo" at bounding box center [684, 196] width 18 height 18
click at [504, 262] on input "text" at bounding box center [547, 257] width 245 height 27
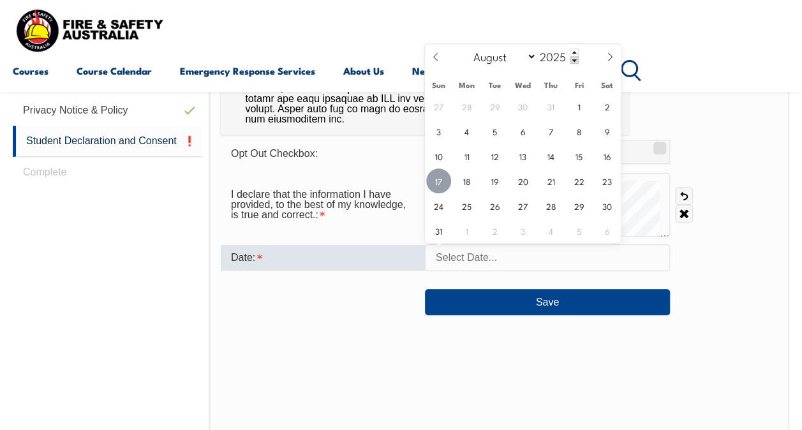
click at [441, 178] on span "17" at bounding box center [438, 181] width 25 height 25
type input "August 17, 2025"
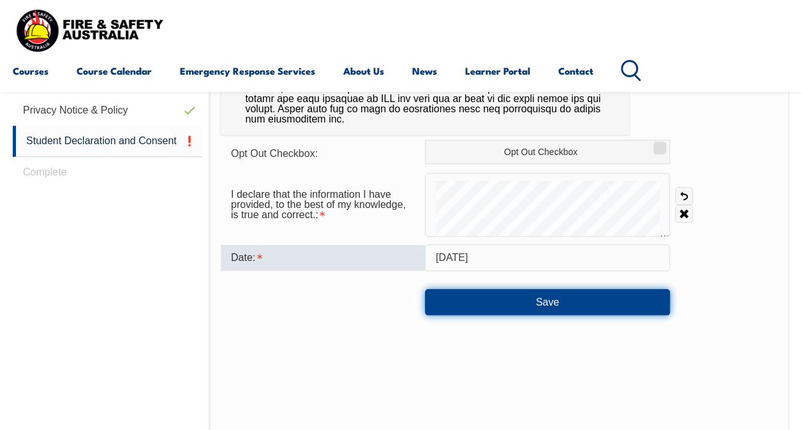
click at [548, 298] on button "Save" at bounding box center [547, 302] width 245 height 26
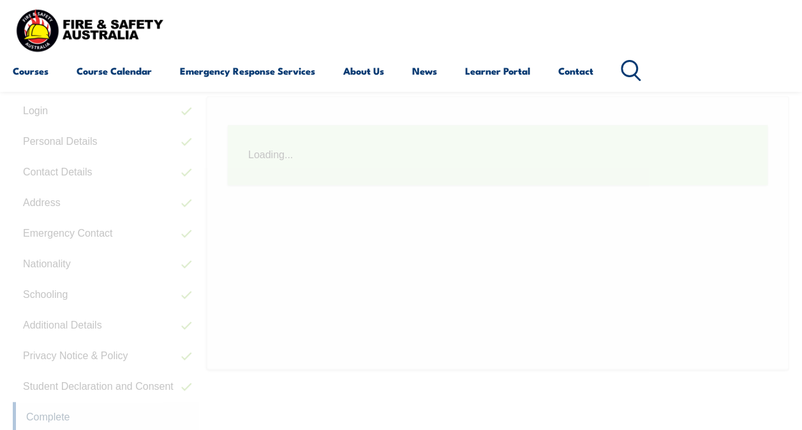
scroll to position [310, 0]
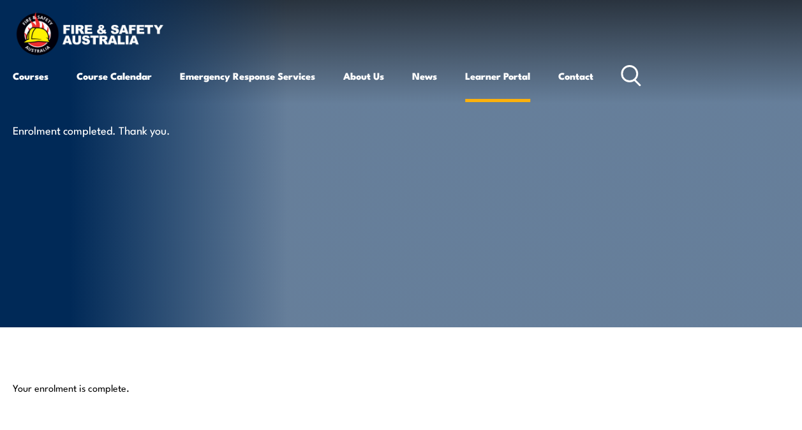
click at [503, 73] on link "Learner Portal" at bounding box center [497, 76] width 65 height 31
